Goal: Task Accomplishment & Management: Manage account settings

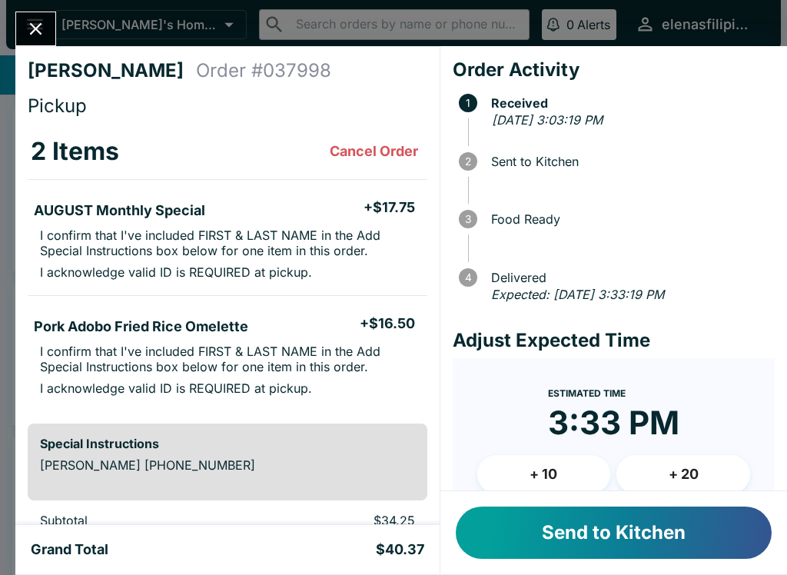
click at [557, 528] on button "Send to Kitchen" at bounding box center [614, 532] width 316 height 52
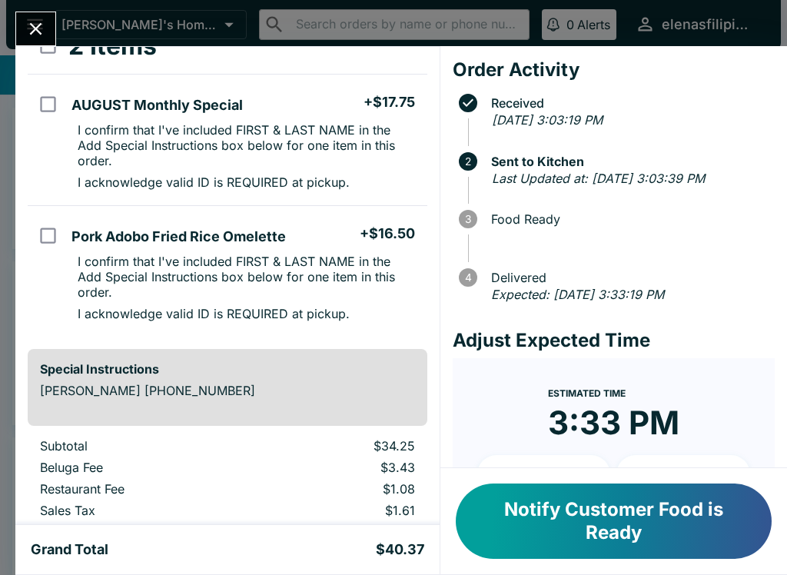
scroll to position [118, 0]
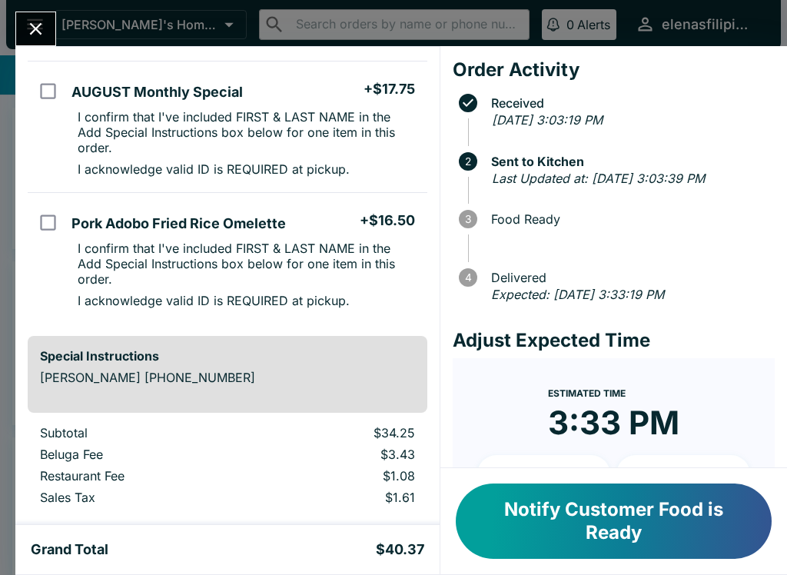
click at [651, 519] on button "Notify Customer Food is Ready" at bounding box center [614, 520] width 316 height 75
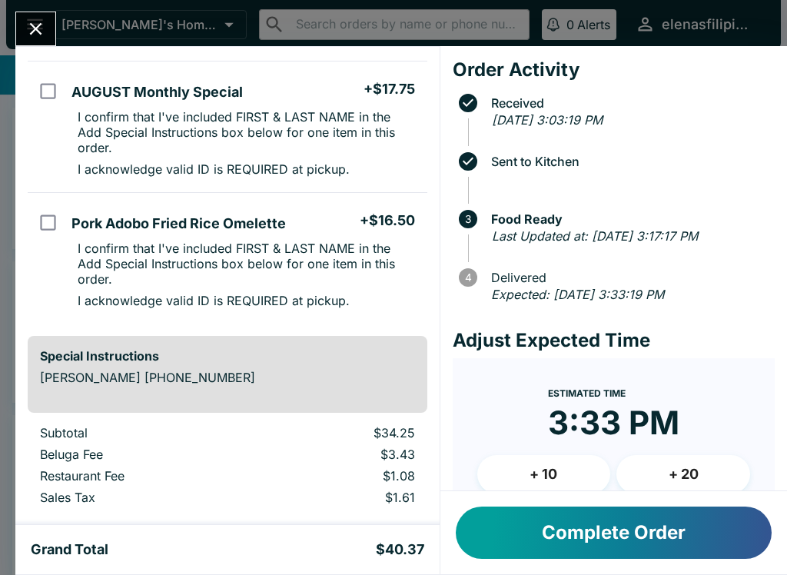
click at [29, 42] on button "Close" at bounding box center [35, 28] width 39 height 33
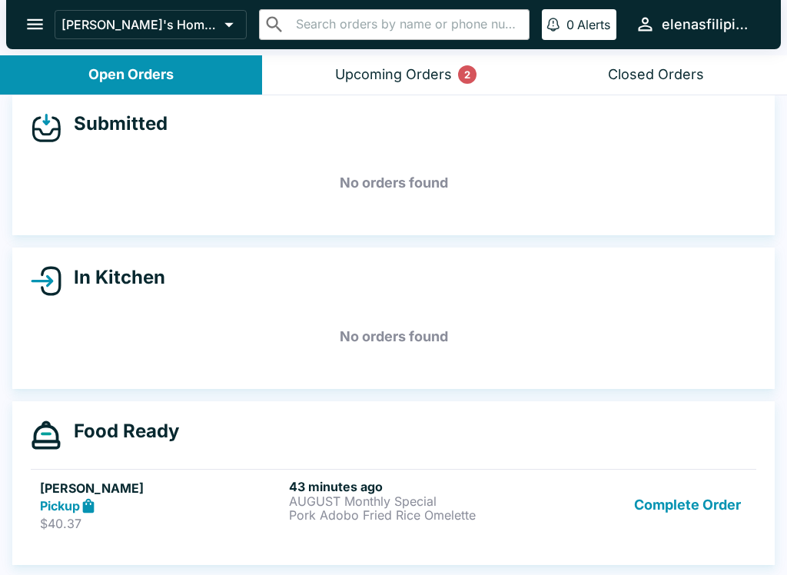
scroll to position [14, 0]
click at [688, 500] on button "Complete Order" at bounding box center [687, 505] width 119 height 53
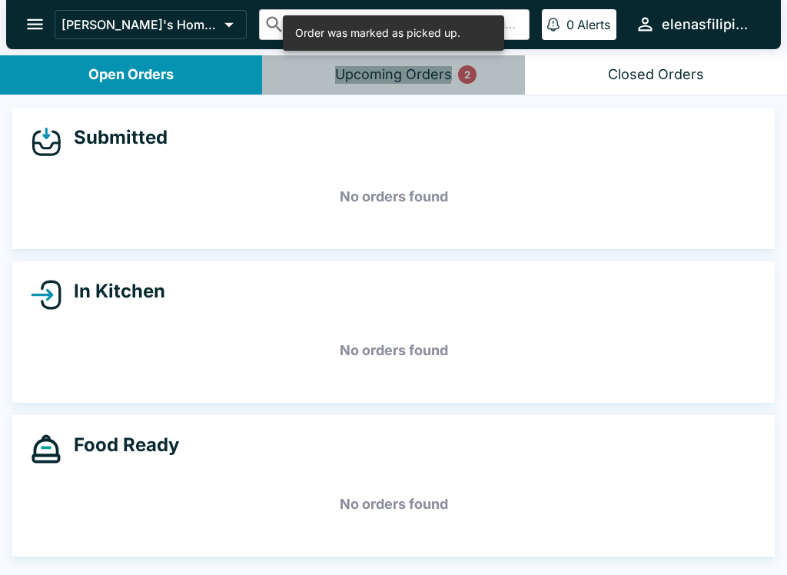
click at [383, 66] on div "Upcoming Orders 2" at bounding box center [393, 75] width 117 height 18
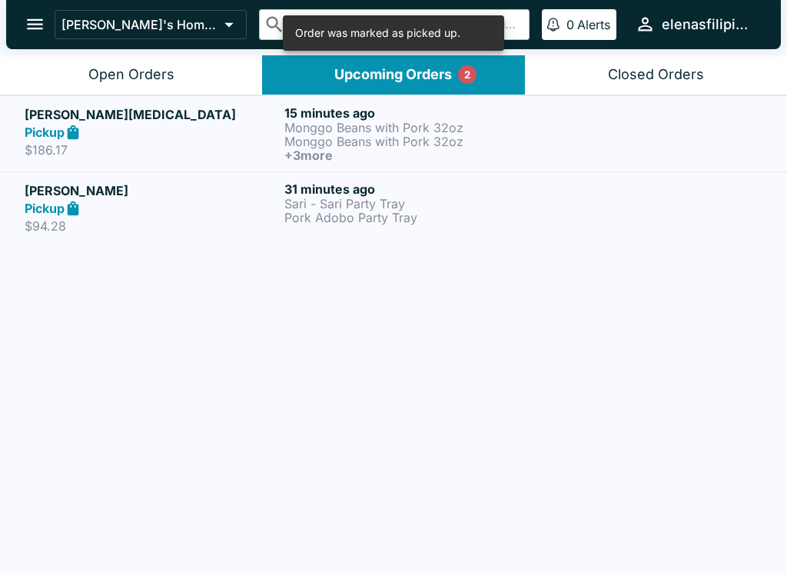
click at [117, 109] on h5 "[PERSON_NAME][MEDICAL_DATA]" at bounding box center [152, 114] width 254 height 18
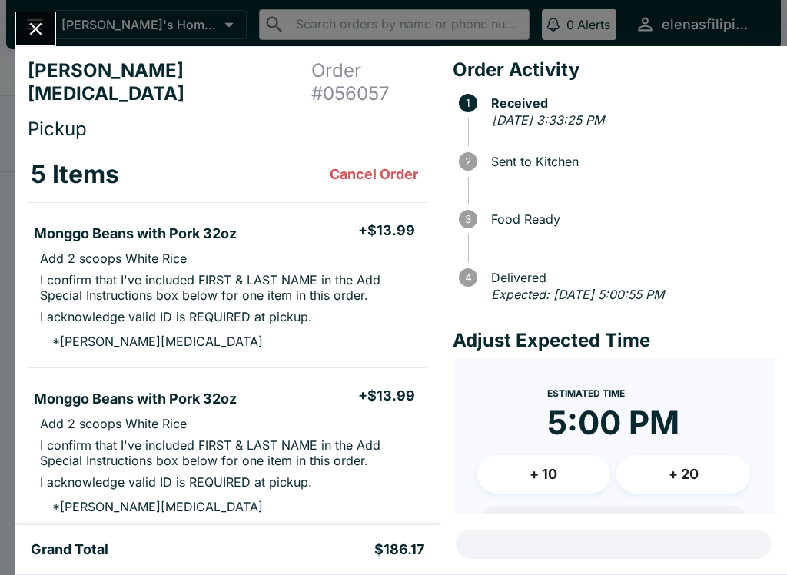
click at [35, 30] on icon "Close" at bounding box center [36, 29] width 12 height 12
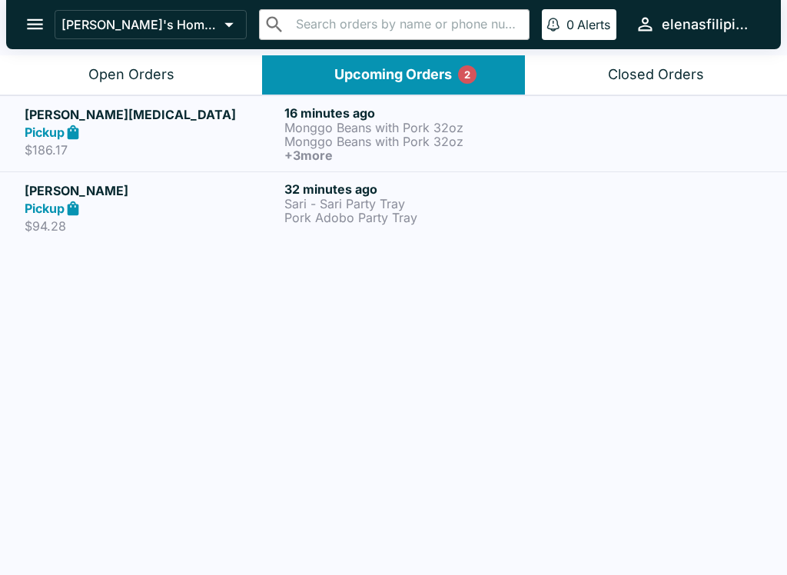
click at [244, 190] on h5 "[PERSON_NAME]" at bounding box center [152, 190] width 254 height 18
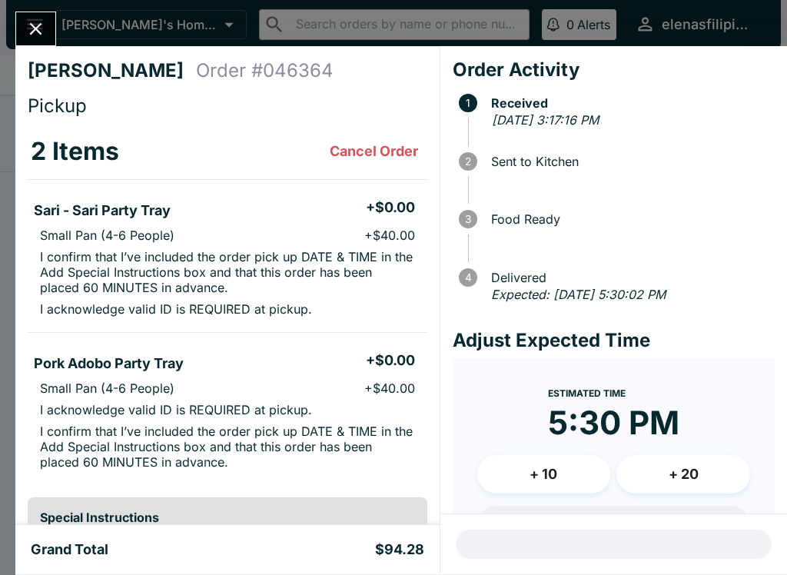
click at [37, 18] on icon "Close" at bounding box center [35, 28] width 21 height 21
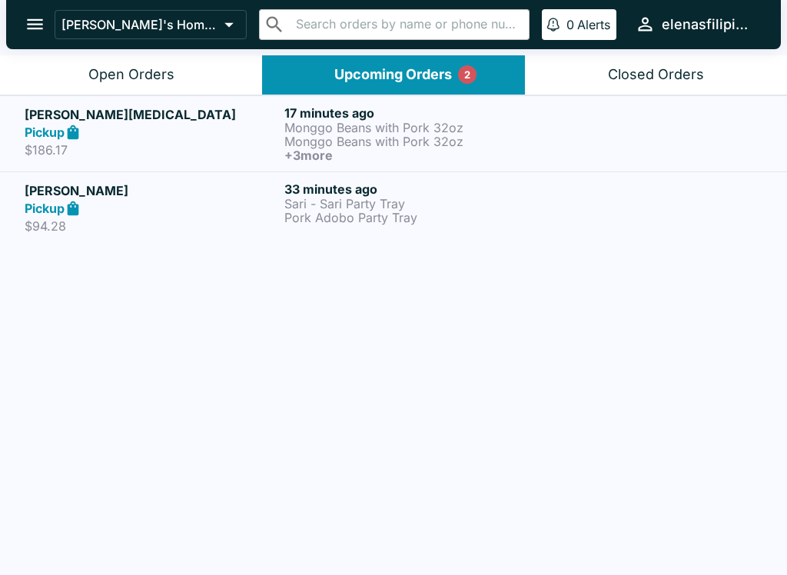
click at [169, 203] on div "Pickup" at bounding box center [152, 209] width 254 height 18
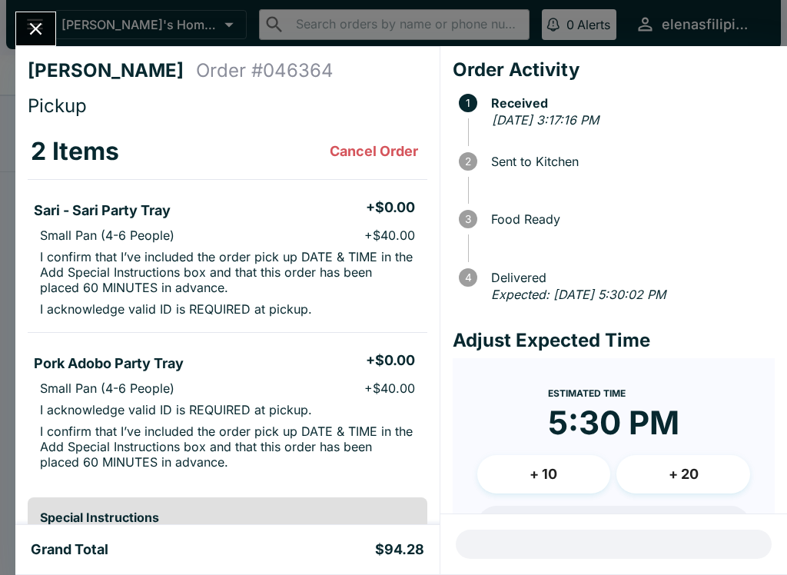
click at [39, 25] on icon "Close" at bounding box center [36, 29] width 12 height 12
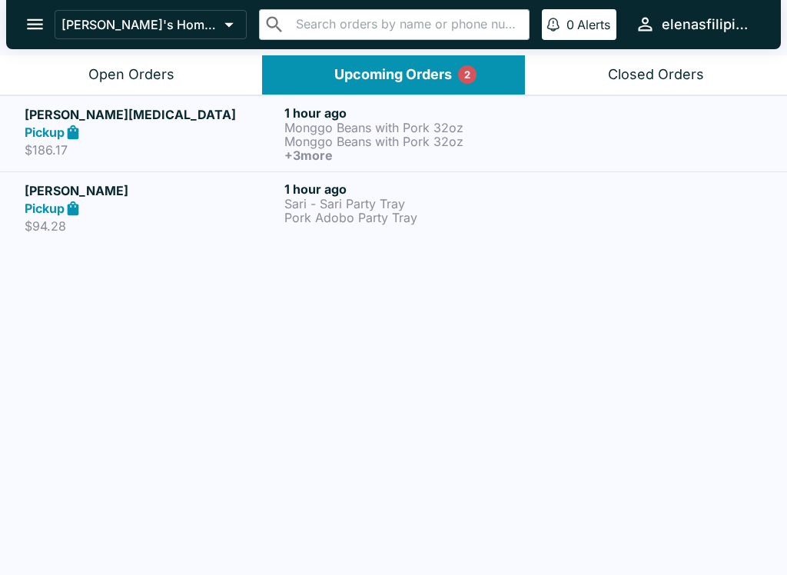
click at [145, 59] on button "Open Orders" at bounding box center [131, 74] width 262 height 39
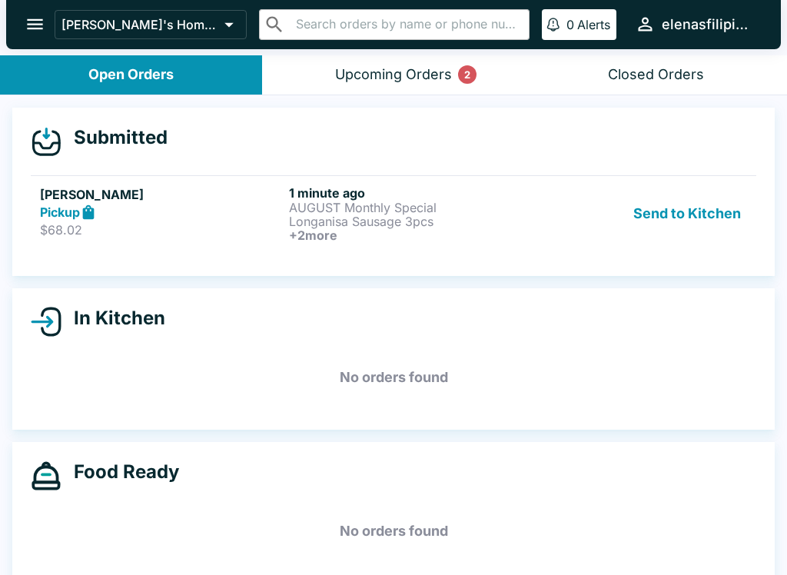
click at [153, 206] on div "Pickup" at bounding box center [161, 213] width 243 height 18
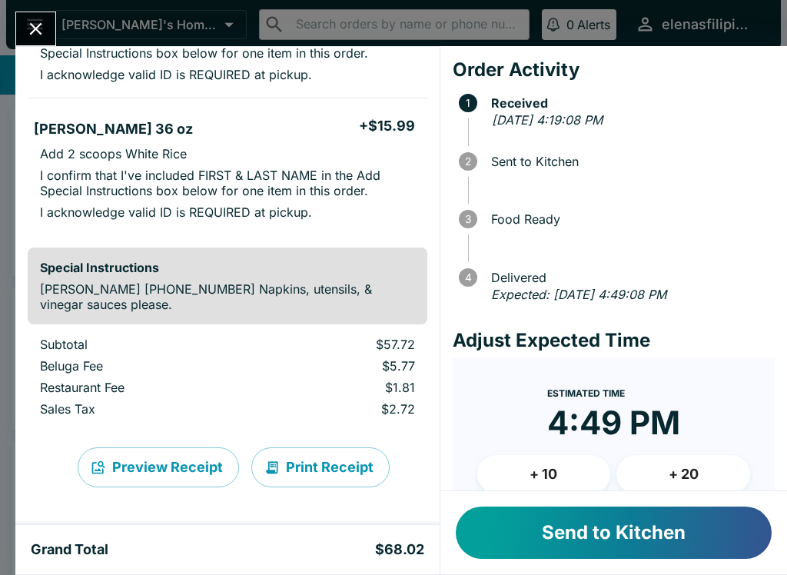
click at [605, 528] on button "Send to Kitchen" at bounding box center [614, 532] width 316 height 52
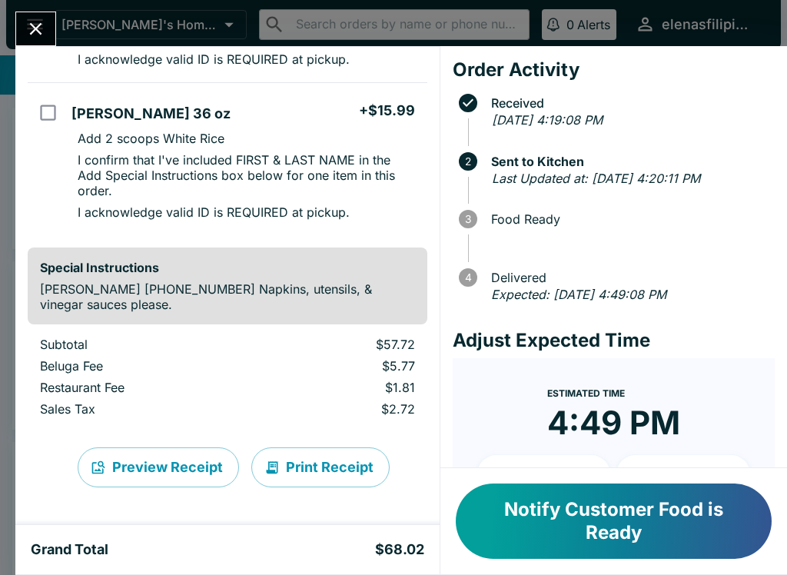
scroll to position [556, 0]
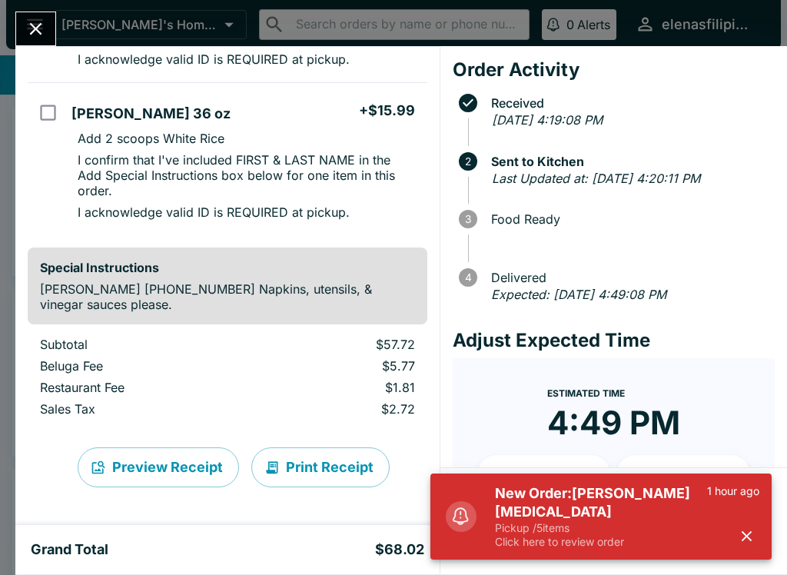
click at [22, 26] on button "Close" at bounding box center [35, 28] width 39 height 33
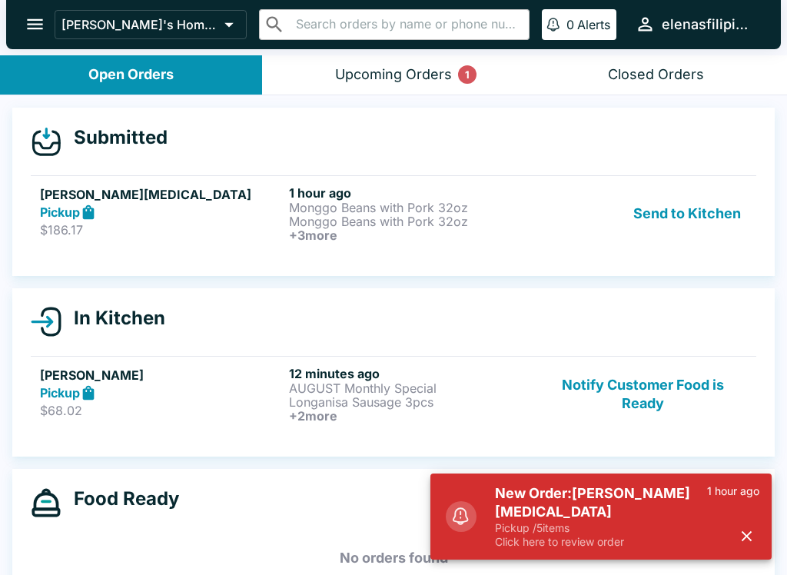
click at [671, 204] on button "Send to Kitchen" at bounding box center [687, 213] width 120 height 57
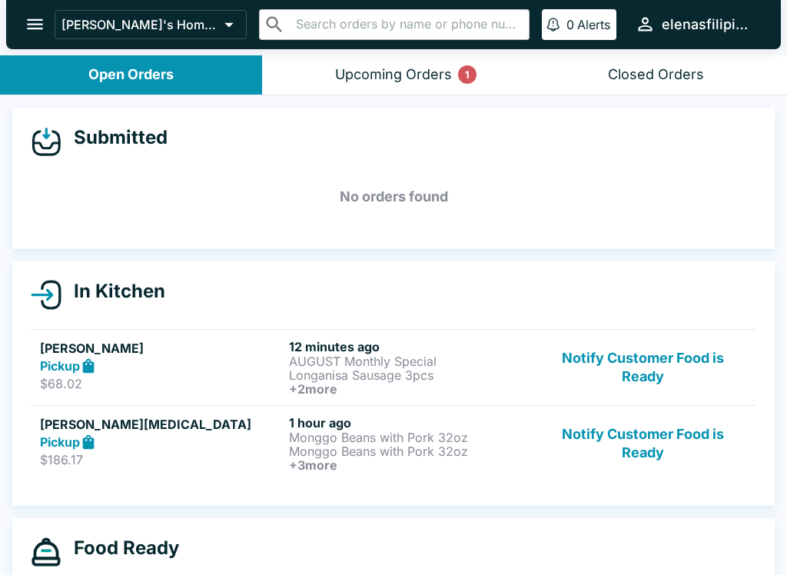
click at [528, 350] on h6 "12 minutes ago" at bounding box center [410, 346] width 243 height 15
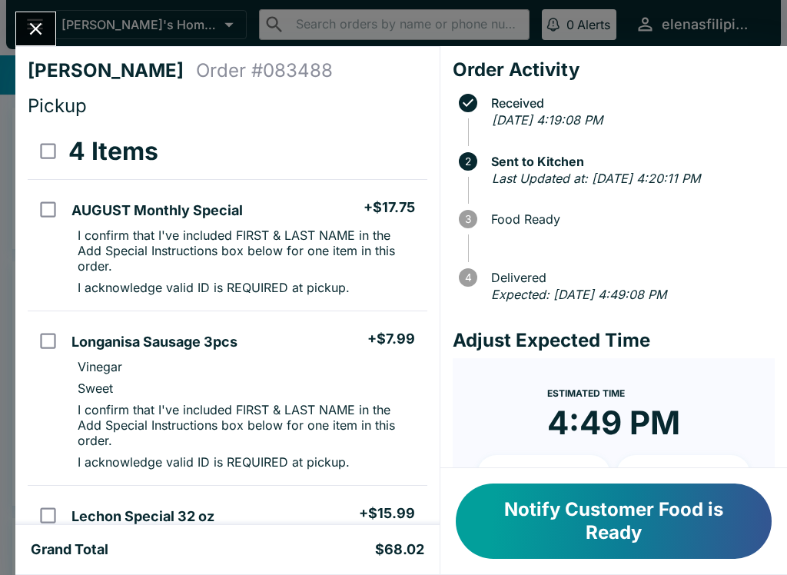
click at [590, 517] on button "Notify Customer Food is Ready" at bounding box center [614, 520] width 316 height 75
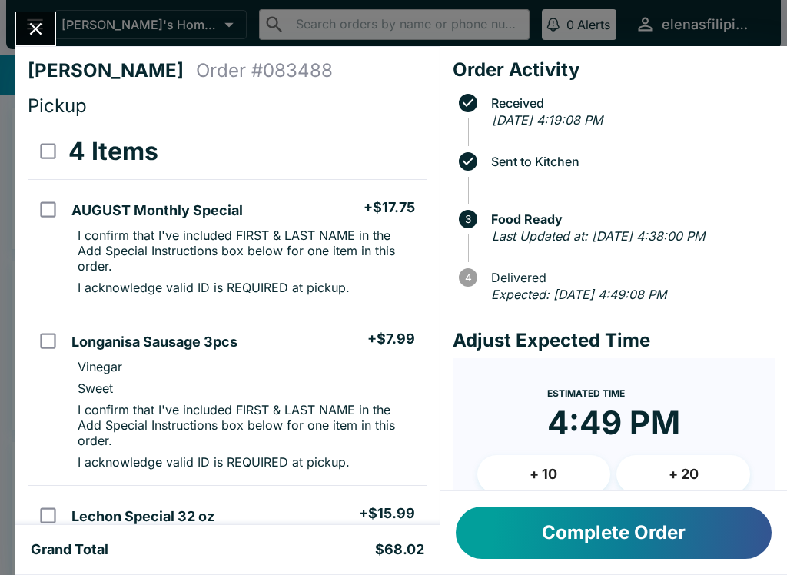
click at [18, 8] on div "[PERSON_NAME] Order # 083488 Pickup 4 Items AUGUST Monthly Special + $17.75 I c…" at bounding box center [393, 287] width 787 height 575
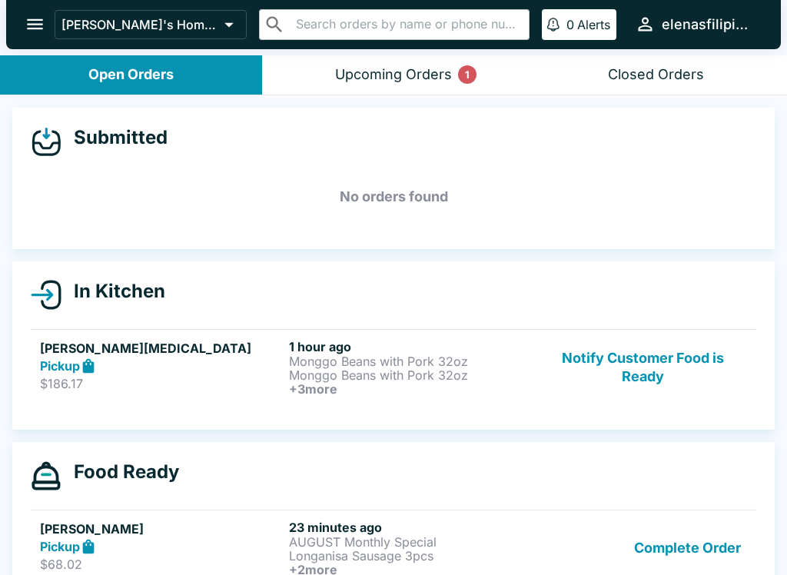
click at [370, 368] on p "Monggo Beans with Pork 32oz" at bounding box center [410, 375] width 243 height 14
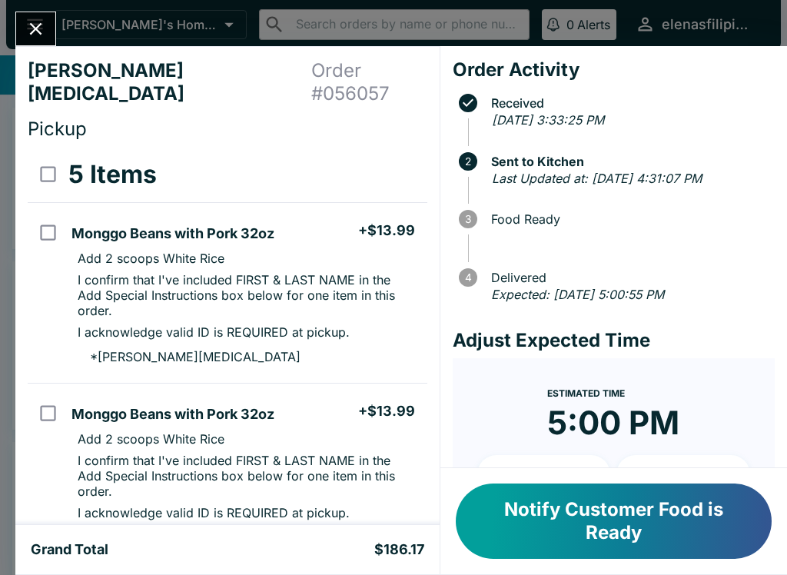
scroll to position [-1, 0]
click at [39, 33] on icon "Close" at bounding box center [36, 29] width 12 height 12
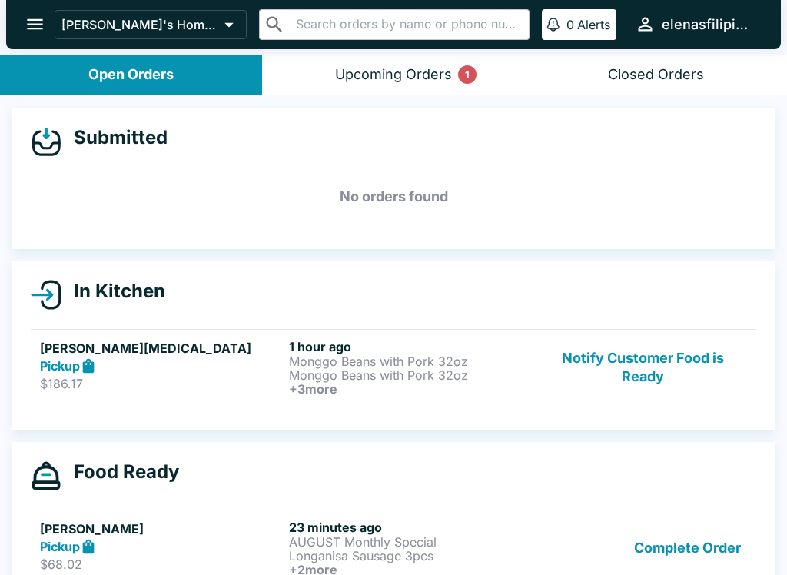
click at [624, 370] on button "Notify Customer Food is Ready" at bounding box center [643, 367] width 208 height 57
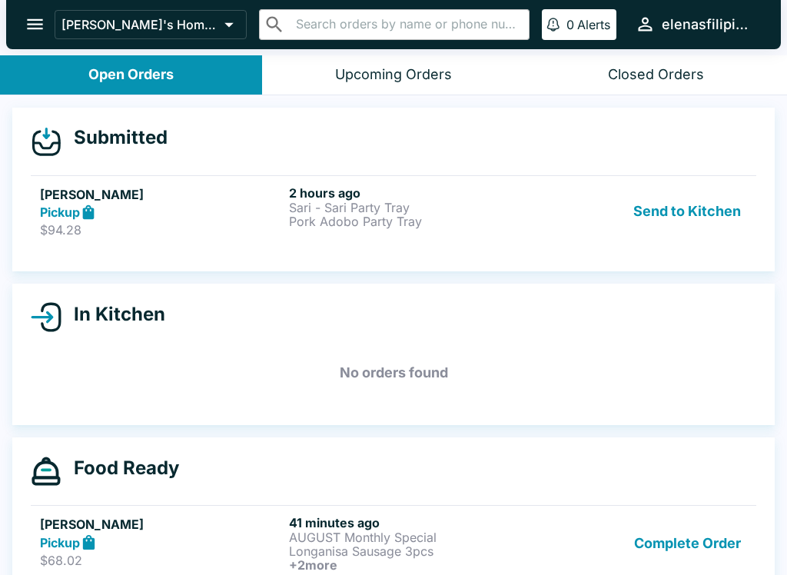
click at [473, 210] on p "Sari - Sari Party Tray" at bounding box center [410, 208] width 243 height 14
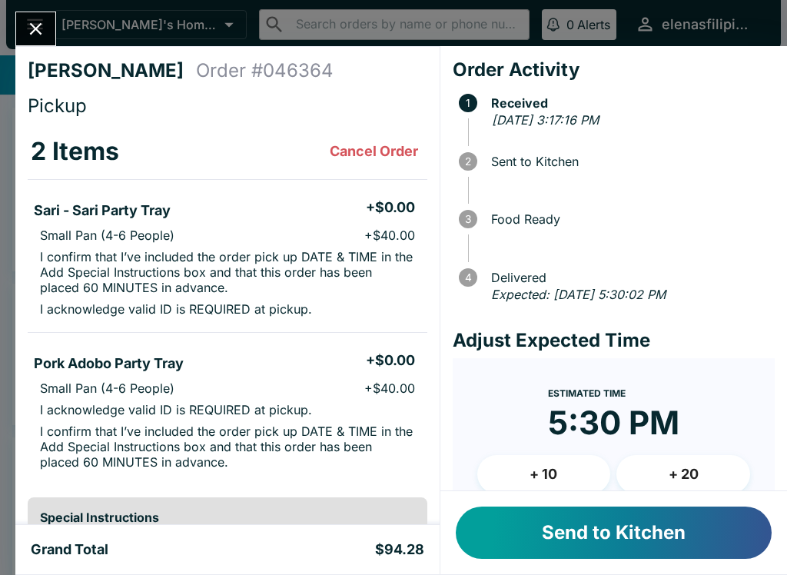
click at [48, 20] on button "Close" at bounding box center [35, 28] width 39 height 33
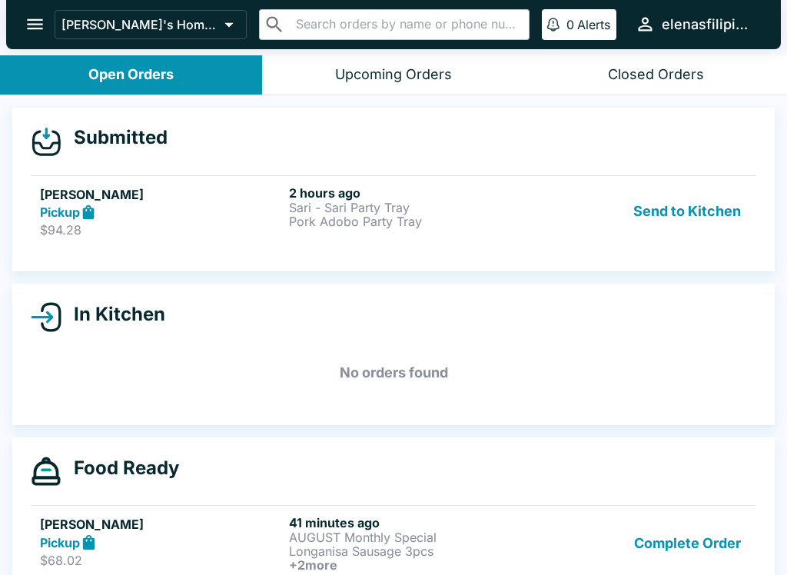
click at [682, 205] on button "Send to Kitchen" at bounding box center [687, 211] width 120 height 53
